Goal: Find specific page/section: Find specific page/section

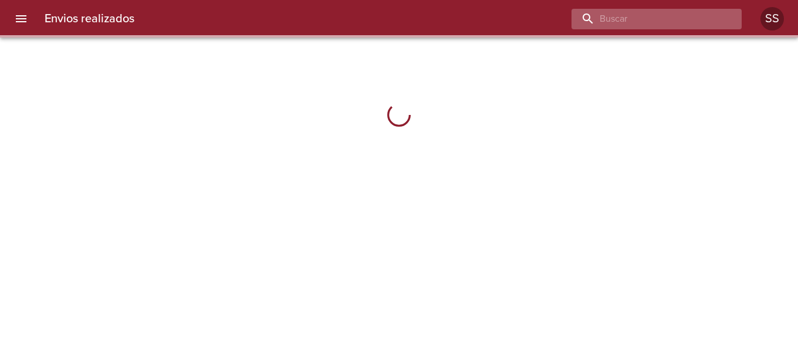
click at [657, 19] on input "buscar" at bounding box center [647, 19] width 150 height 21
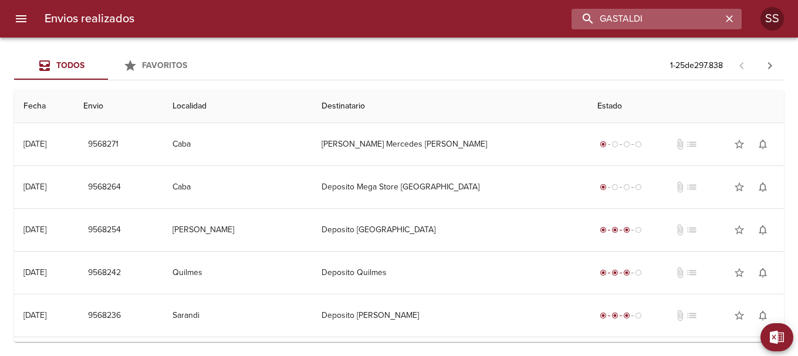
type input "GASTALDI"
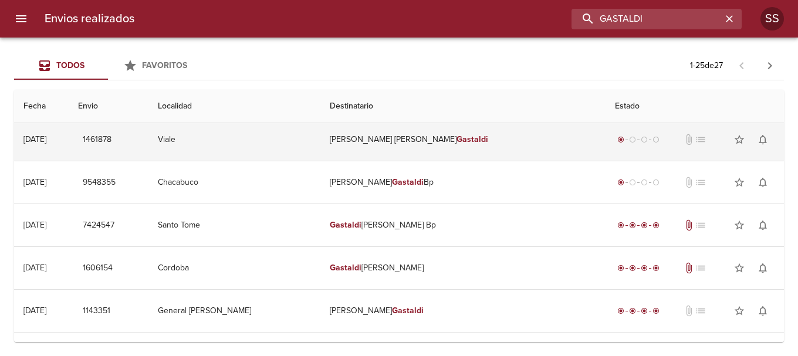
scroll to position [117, 0]
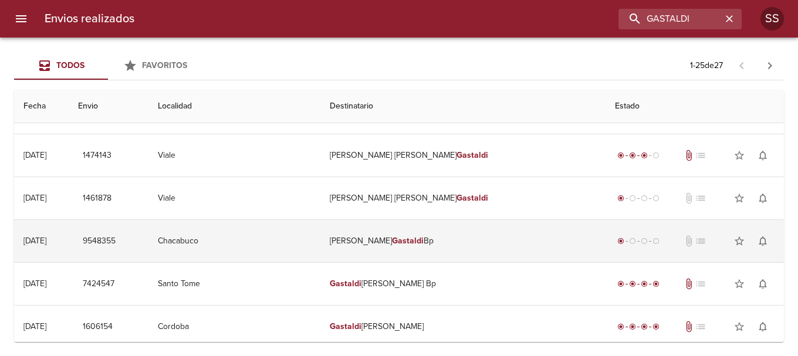
click at [450, 244] on td "[PERSON_NAME] Bp" at bounding box center [462, 241] width 285 height 42
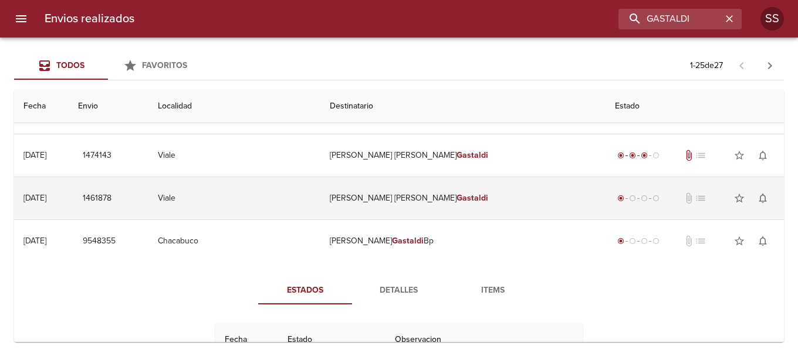
scroll to position [235, 0]
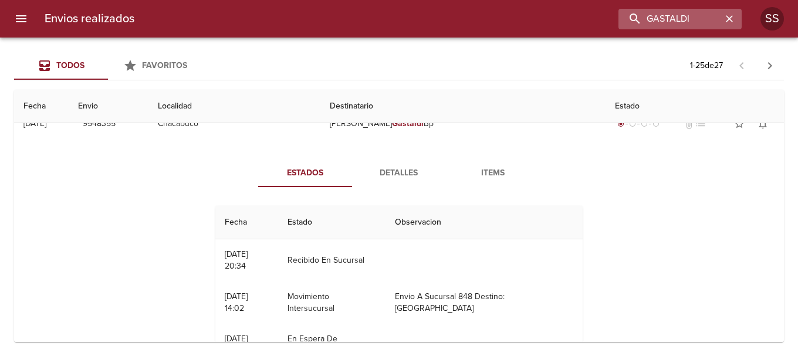
click at [725, 19] on icon "button" at bounding box center [730, 19] width 12 height 12
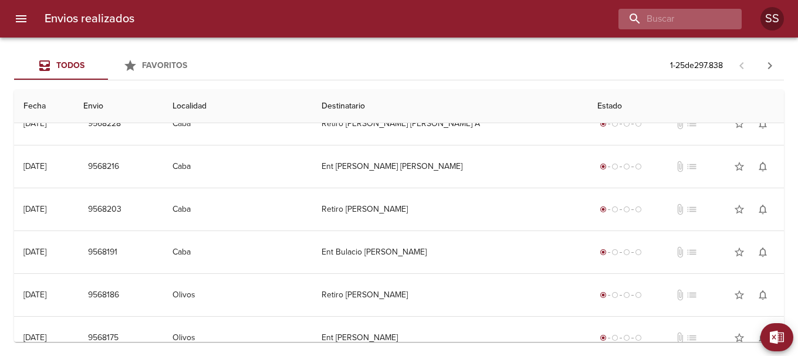
scroll to position [0, 0]
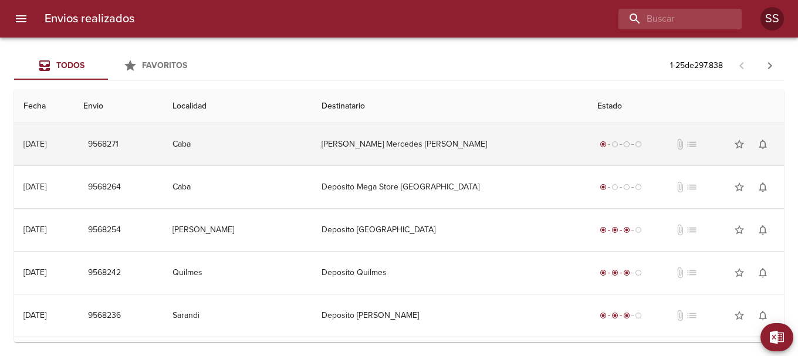
click at [446, 146] on td "[PERSON_NAME] Mercedes [PERSON_NAME]" at bounding box center [449, 144] width 275 height 42
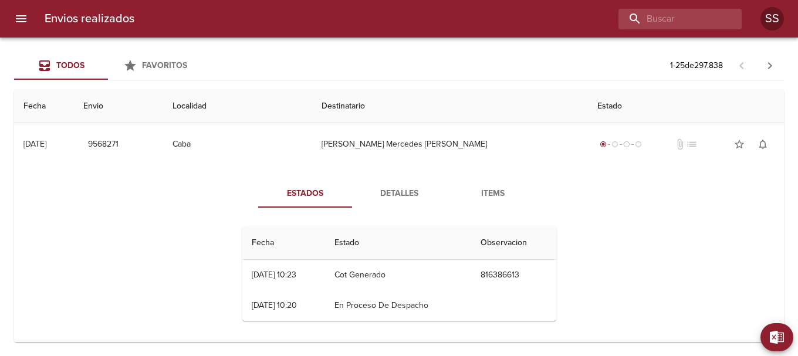
click at [403, 196] on span "Detalles" at bounding box center [399, 194] width 80 height 15
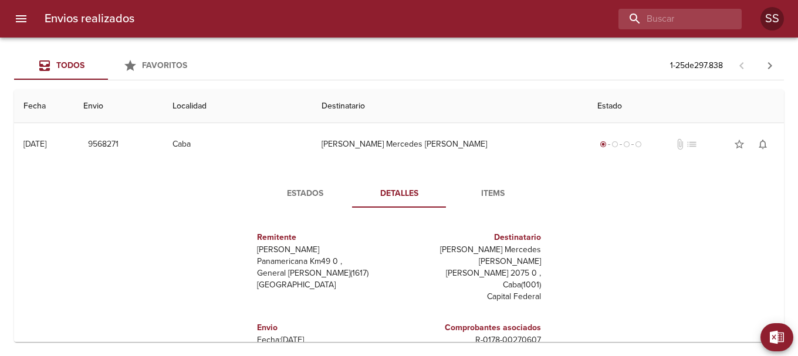
click at [482, 191] on span "Items" at bounding box center [493, 194] width 80 height 15
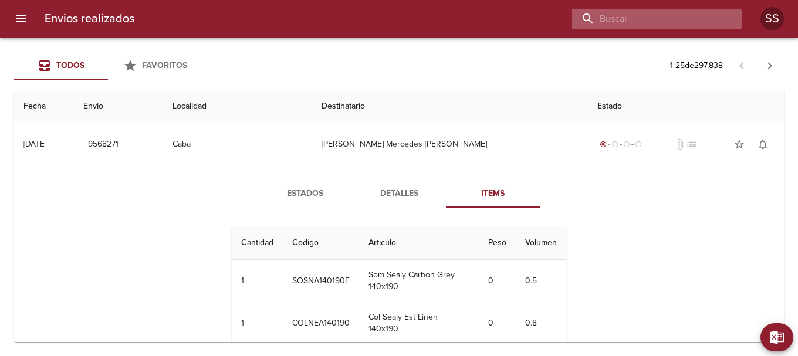
click at [678, 17] on input "buscar" at bounding box center [647, 19] width 150 height 21
type input "congreso"
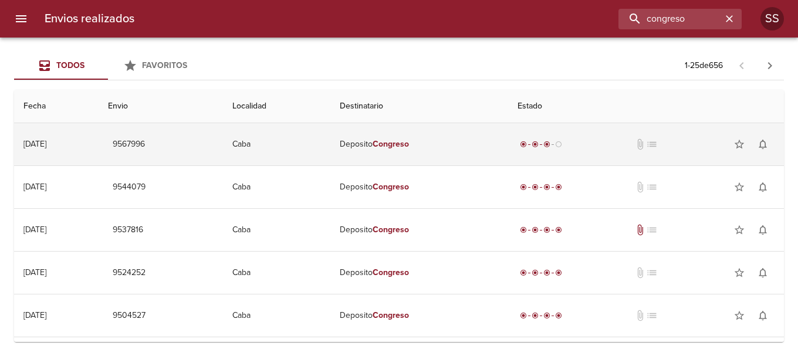
click at [409, 143] on em "Congreso" at bounding box center [391, 144] width 36 height 10
